Goal: Task Accomplishment & Management: Manage account settings

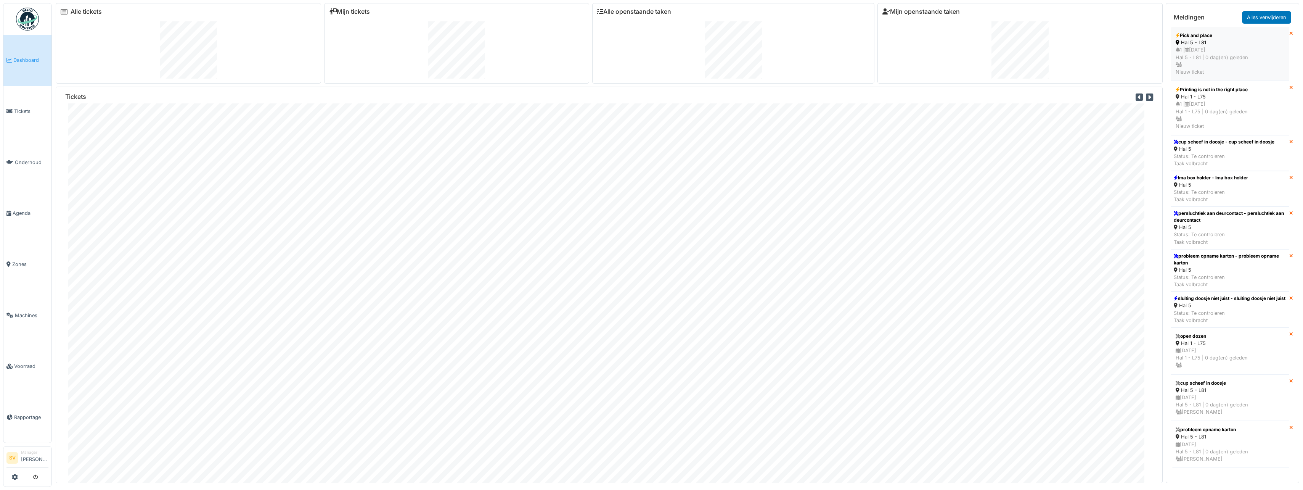
click at [1222, 57] on div "1 | 27/09/2025 Hal 5 - L81 | 0 dag(en) geleden Nieuw ticket" at bounding box center [1230, 60] width 109 height 29
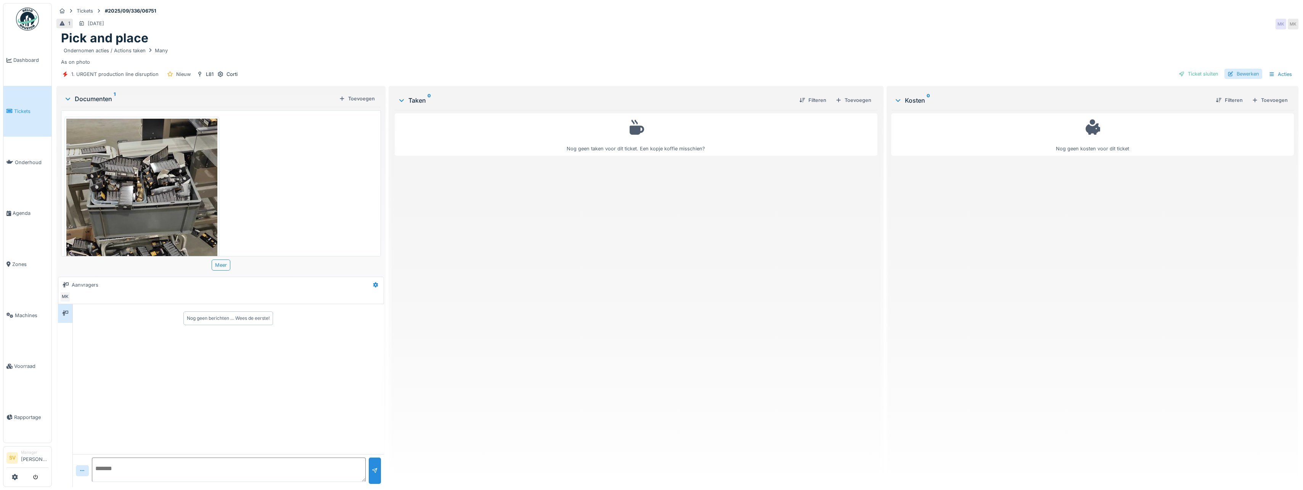
drag, startPoint x: 1241, startPoint y: 74, endPoint x: 974, endPoint y: 69, distance: 267.1
click at [1241, 74] on div "Bewerken" at bounding box center [1244, 74] width 38 height 10
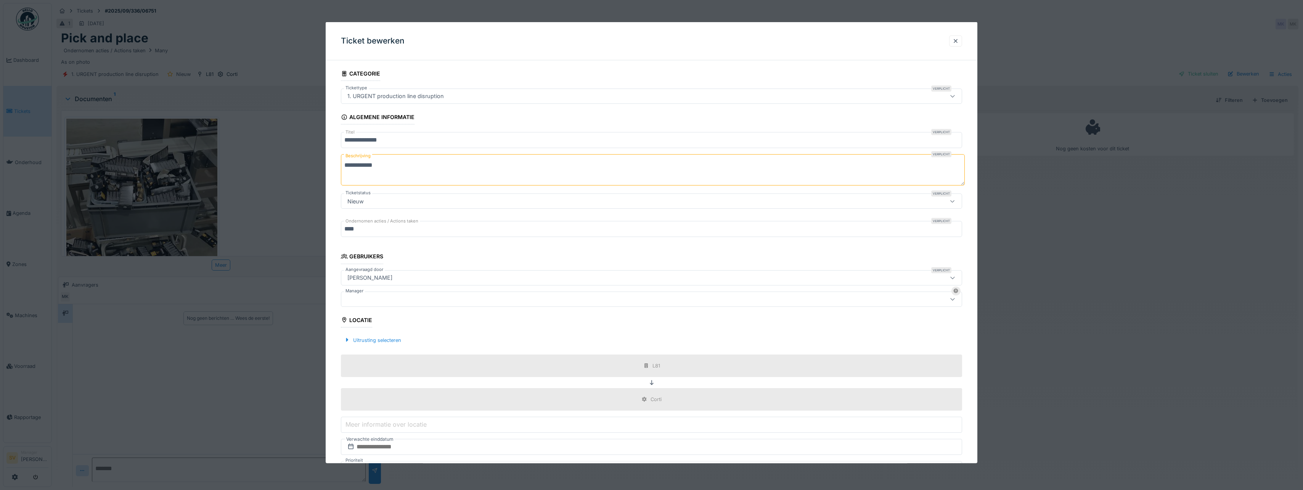
click at [367, 298] on div at bounding box center [617, 298] width 547 height 8
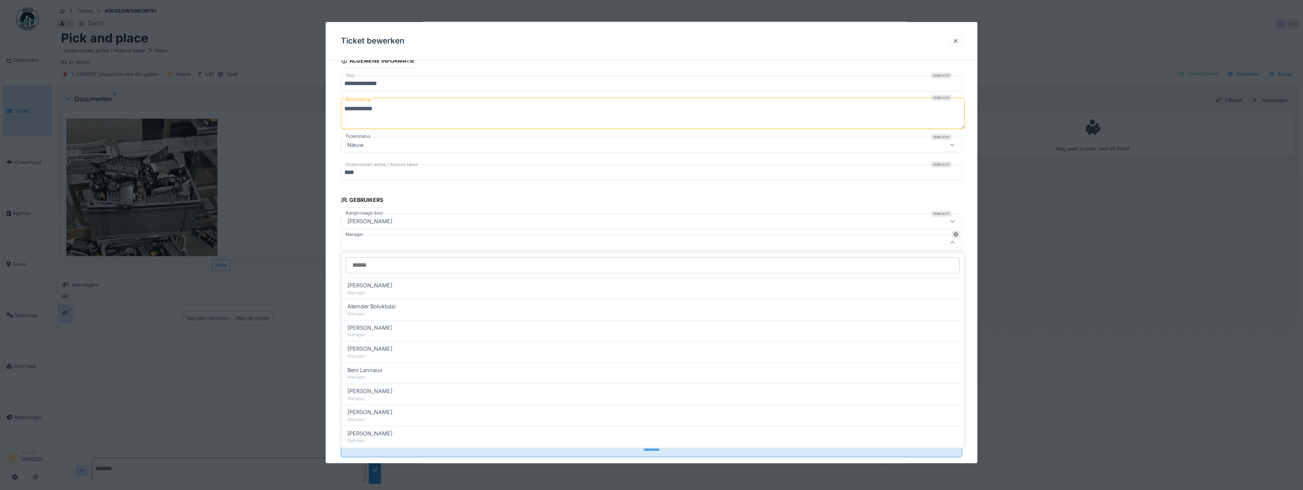
click at [364, 266] on input "Manager" at bounding box center [653, 265] width 614 height 16
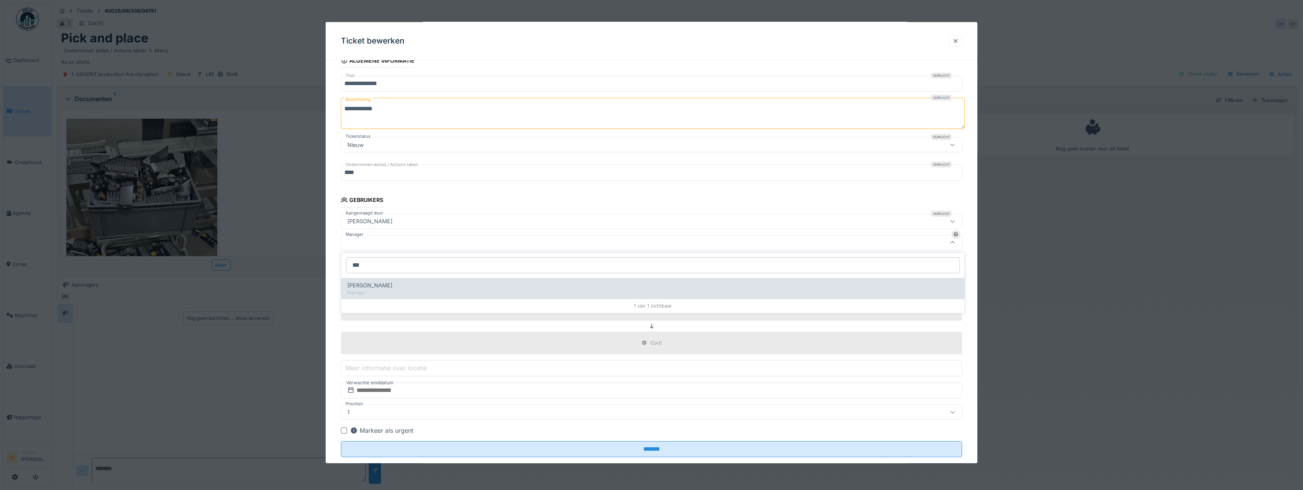
type input "***"
click at [390, 284] on span "[PERSON_NAME] Van [PERSON_NAME]" at bounding box center [370, 285] width 45 height 8
type input "****"
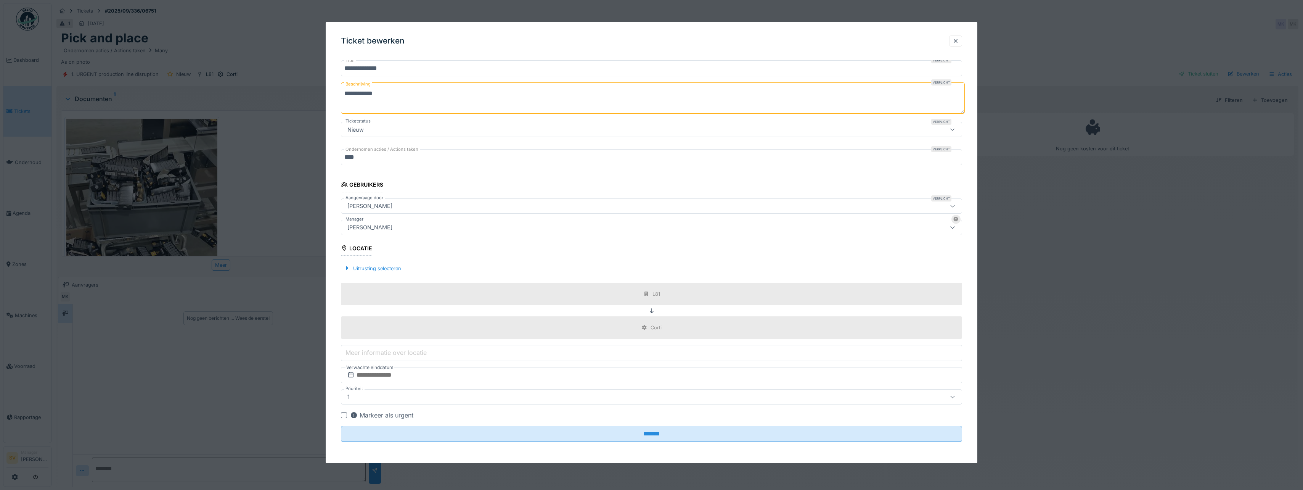
scroll to position [6, 0]
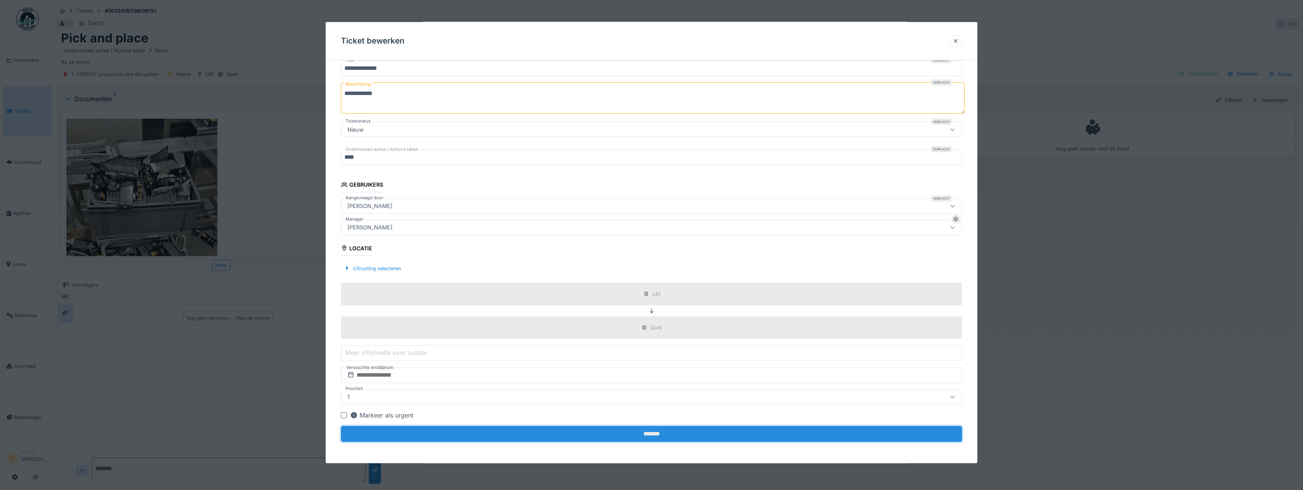
click at [651, 434] on input "*******" at bounding box center [651, 434] width 621 height 16
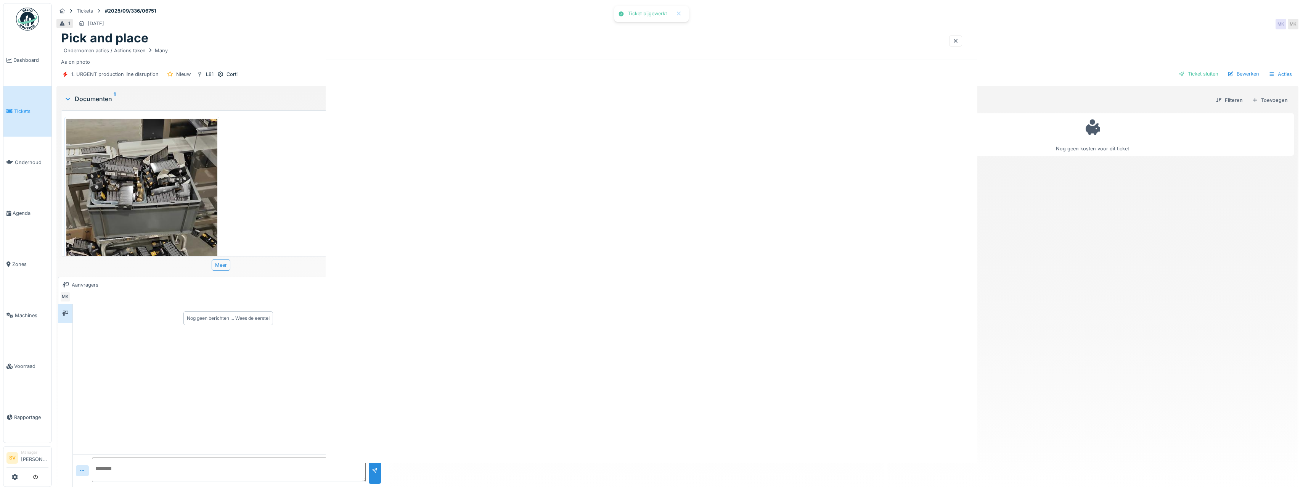
scroll to position [0, 0]
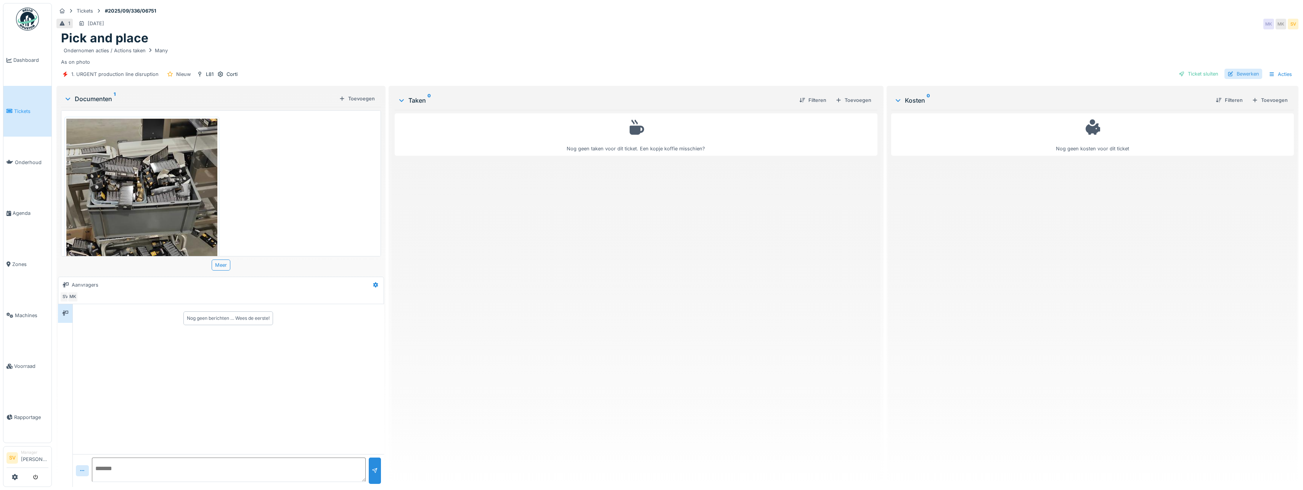
click at [1244, 69] on div "Bewerken" at bounding box center [1244, 74] width 38 height 10
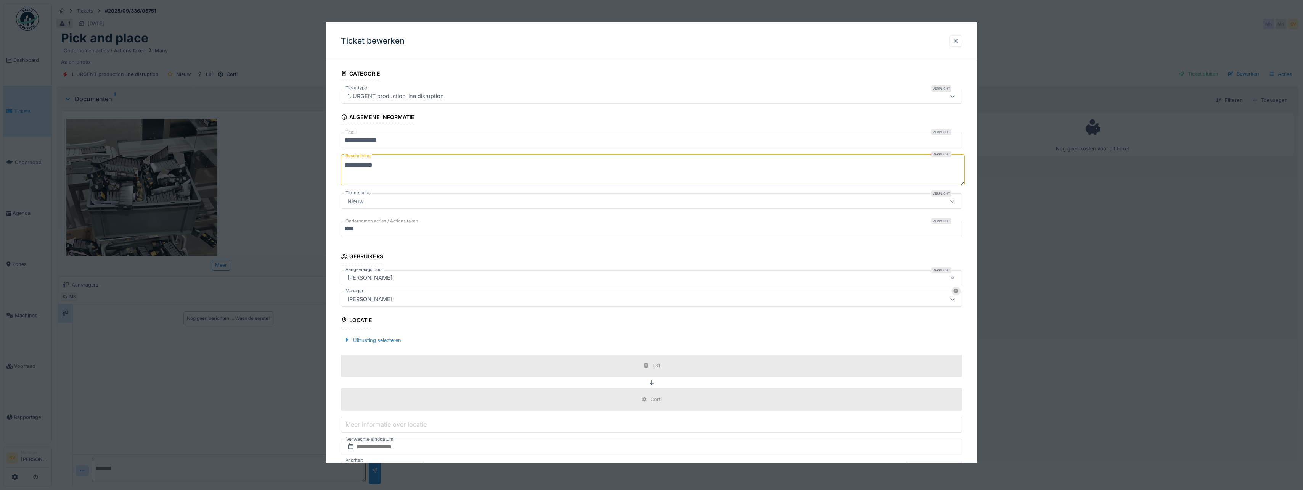
click at [959, 40] on div at bounding box center [956, 40] width 6 height 7
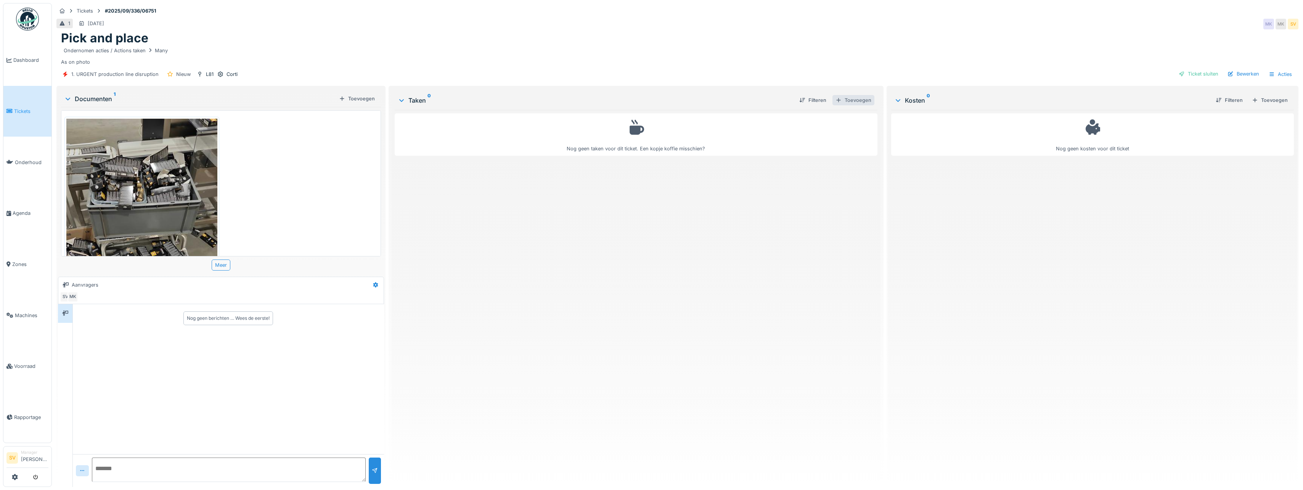
click at [853, 95] on div "Toevoegen" at bounding box center [854, 100] width 42 height 10
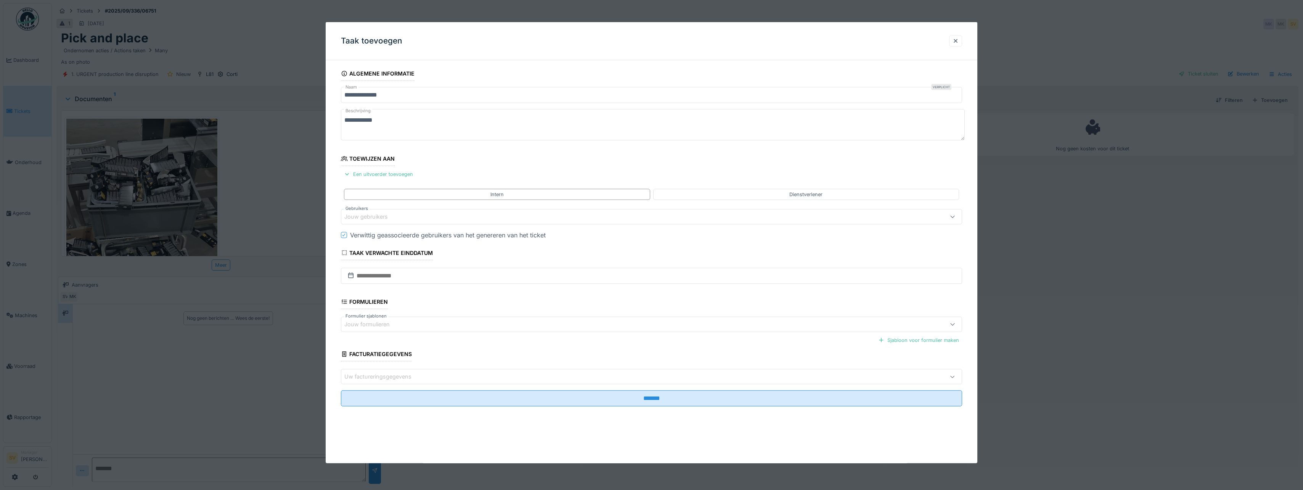
click at [366, 216] on div "Jouw gebruikers" at bounding box center [371, 216] width 54 height 8
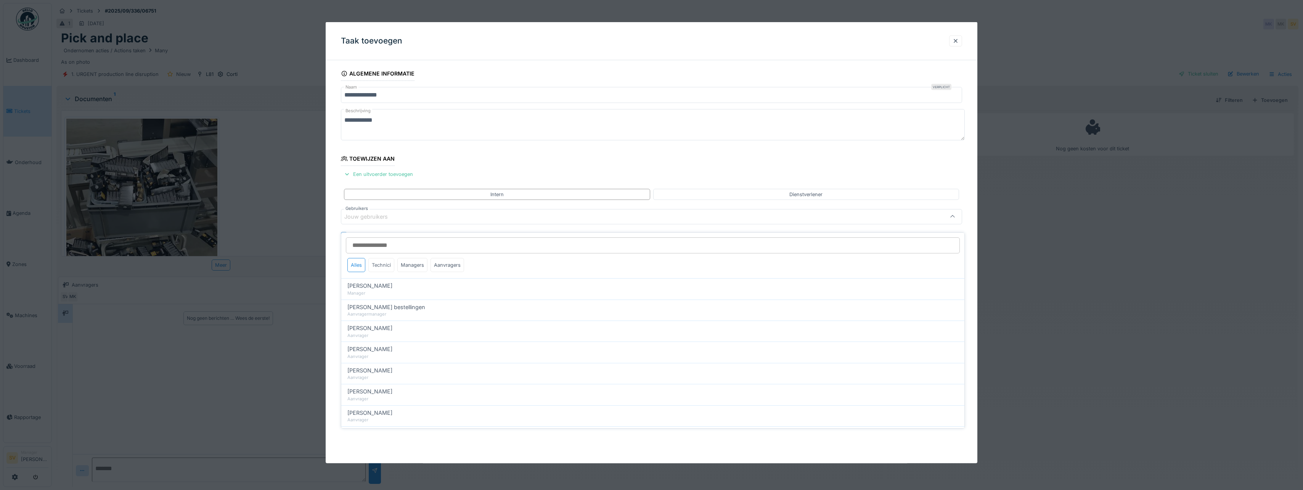
click at [382, 259] on div "Technici" at bounding box center [381, 265] width 26 height 14
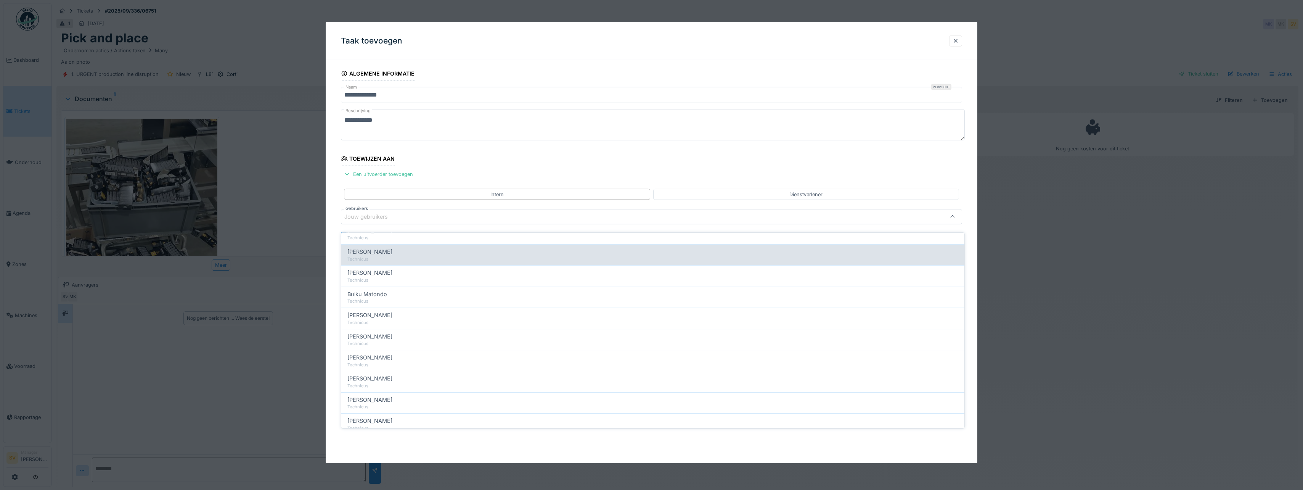
scroll to position [114, 0]
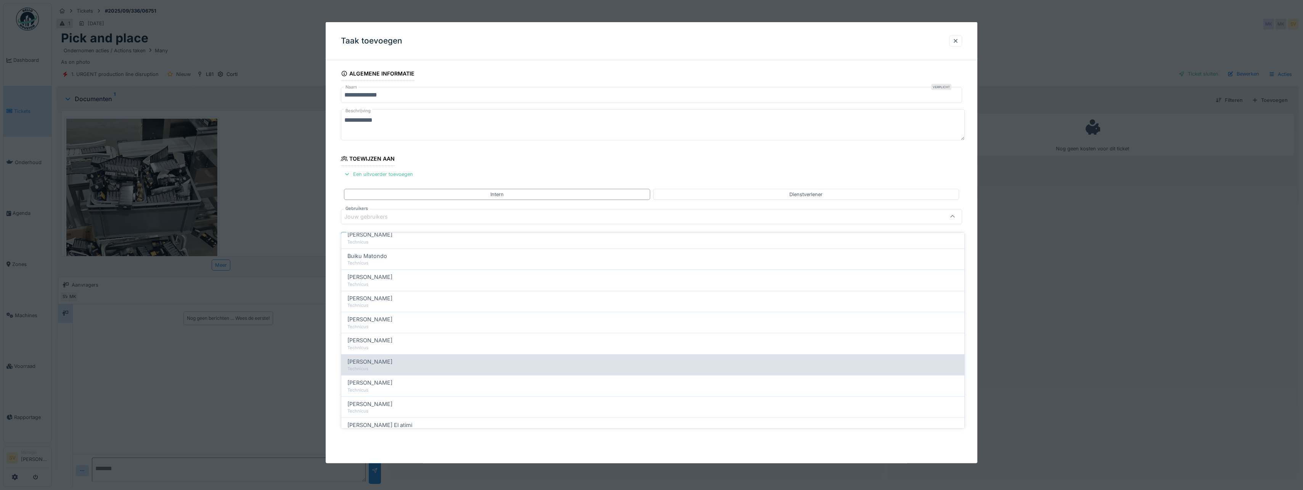
click at [374, 357] on span "Ismail Kosar" at bounding box center [370, 361] width 45 height 8
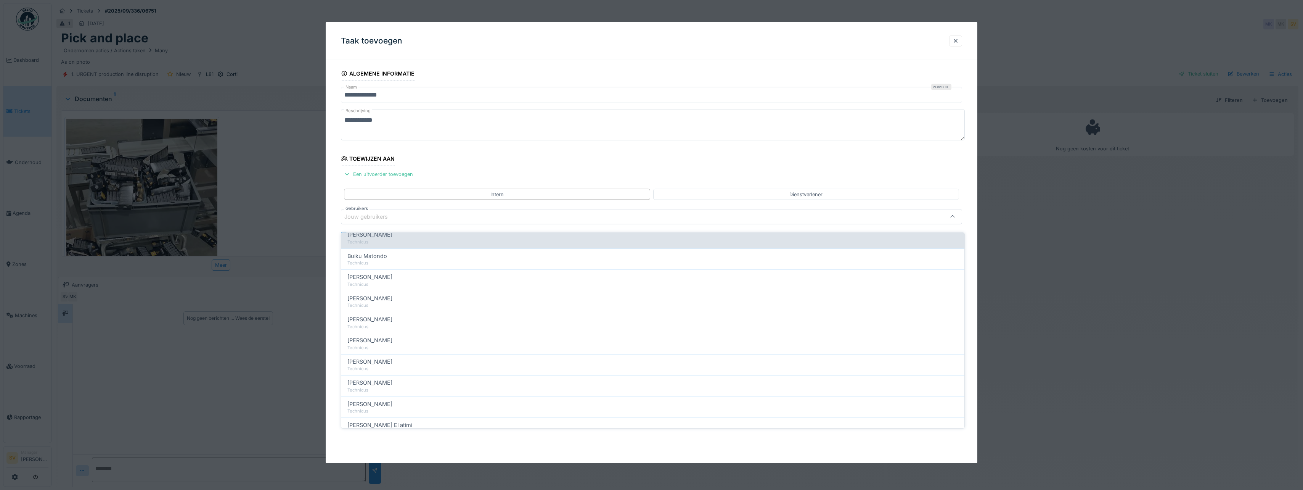
type input "****"
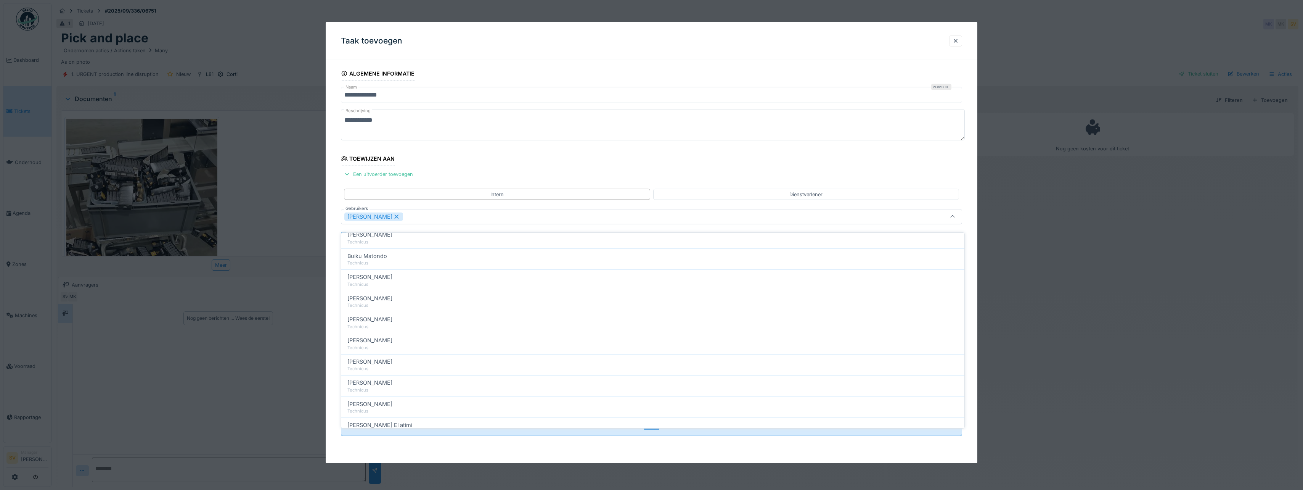
scroll to position [0, 0]
click at [955, 215] on icon at bounding box center [953, 216] width 6 height 5
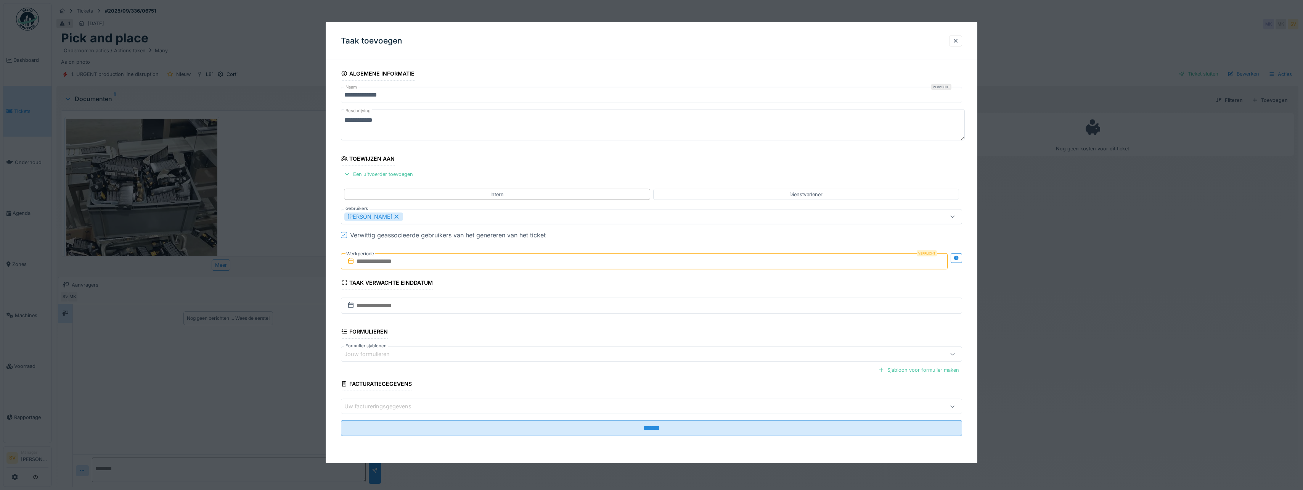
click at [402, 259] on input "text" at bounding box center [644, 261] width 607 height 16
click at [662, 347] on div "26" at bounding box center [658, 348] width 10 height 11
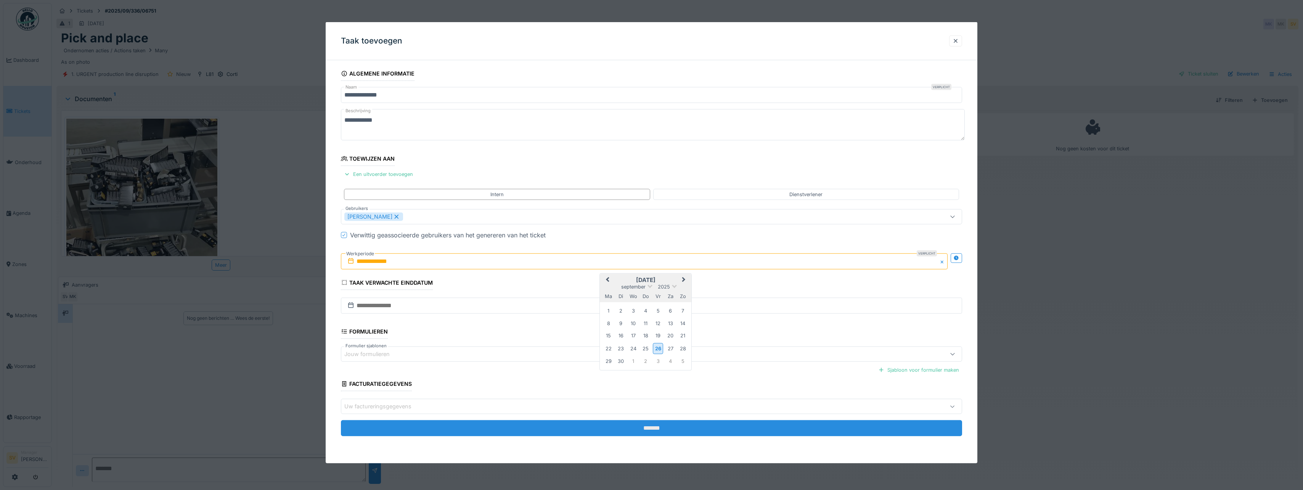
click at [644, 426] on input "*******" at bounding box center [651, 428] width 621 height 16
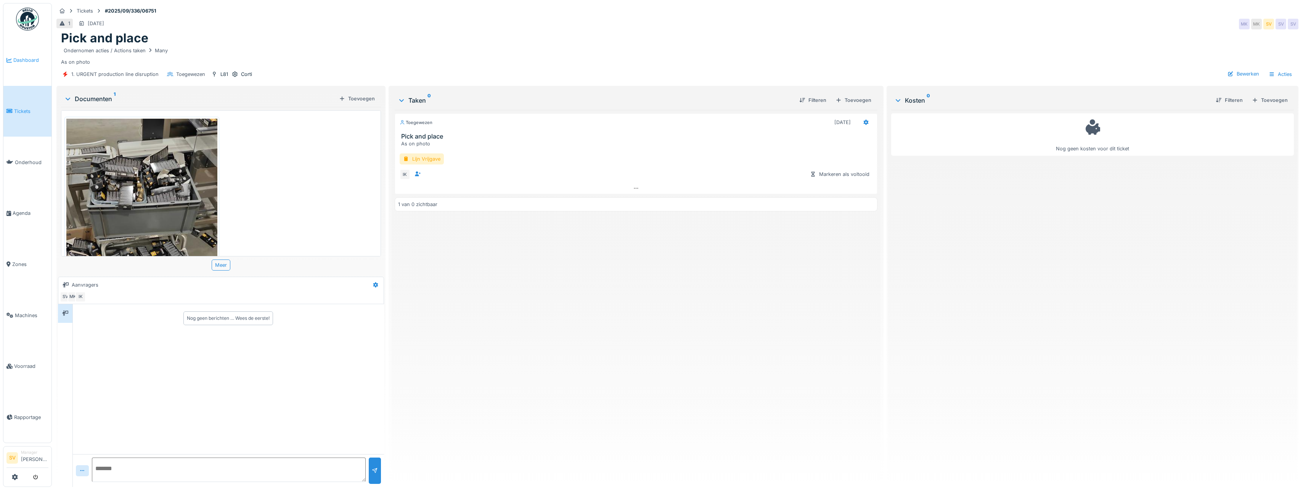
click at [26, 59] on span "Dashboard" at bounding box center [30, 59] width 35 height 7
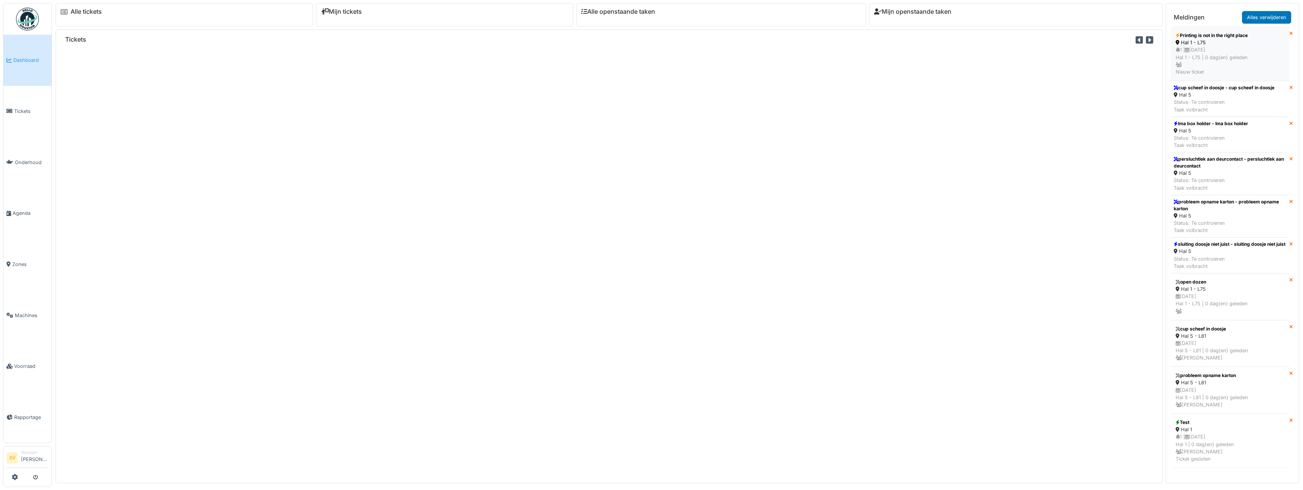
click at [1223, 45] on div "Hal 1 - L75" at bounding box center [1230, 42] width 109 height 7
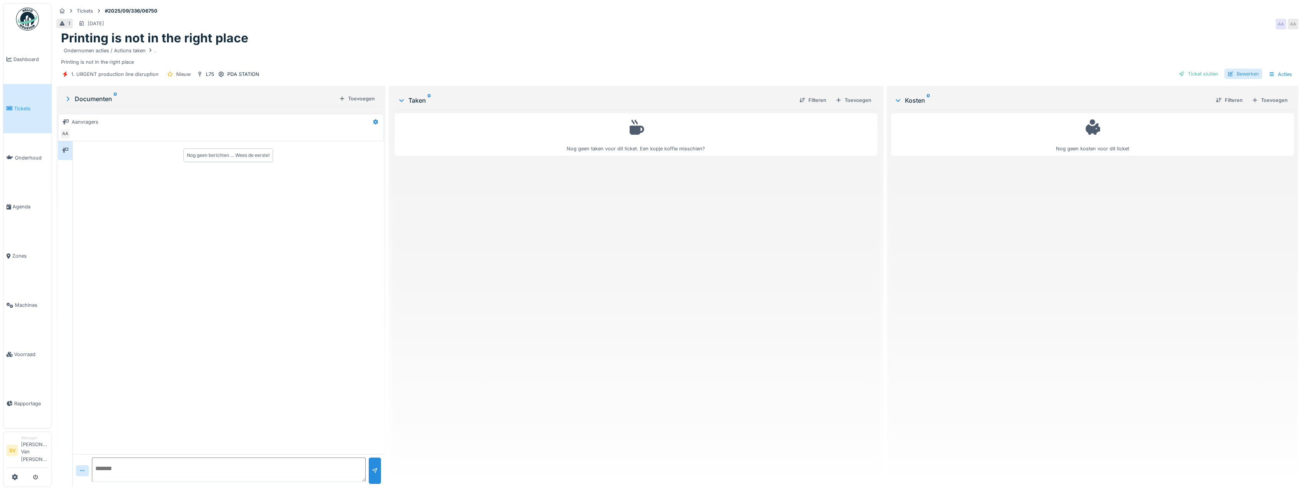
click at [1240, 73] on div "Bewerken" at bounding box center [1244, 74] width 38 height 10
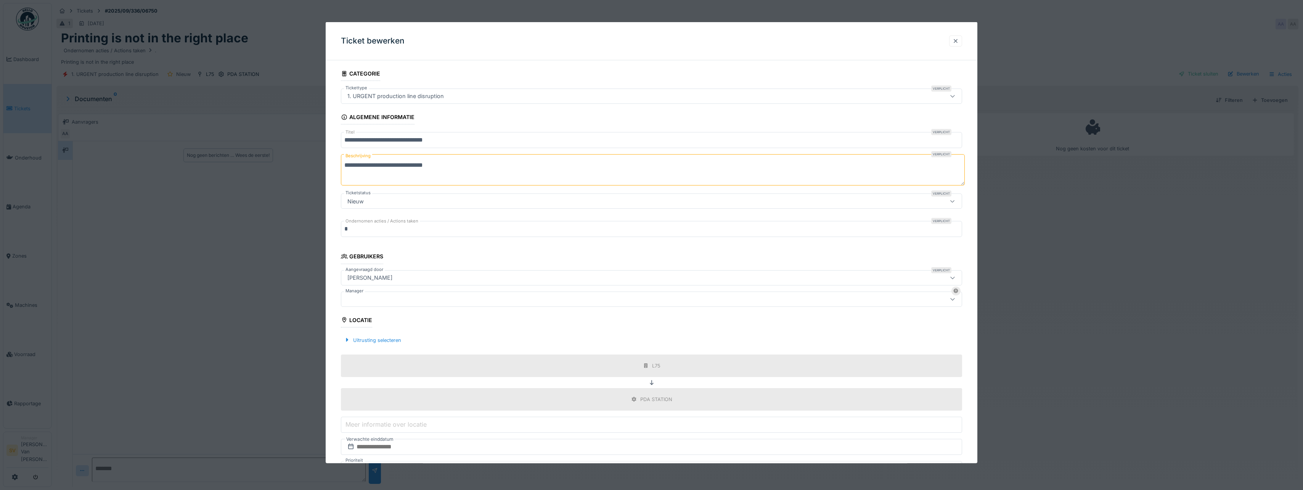
click at [957, 40] on div at bounding box center [956, 40] width 6 height 7
